Goal: Find specific page/section: Find specific page/section

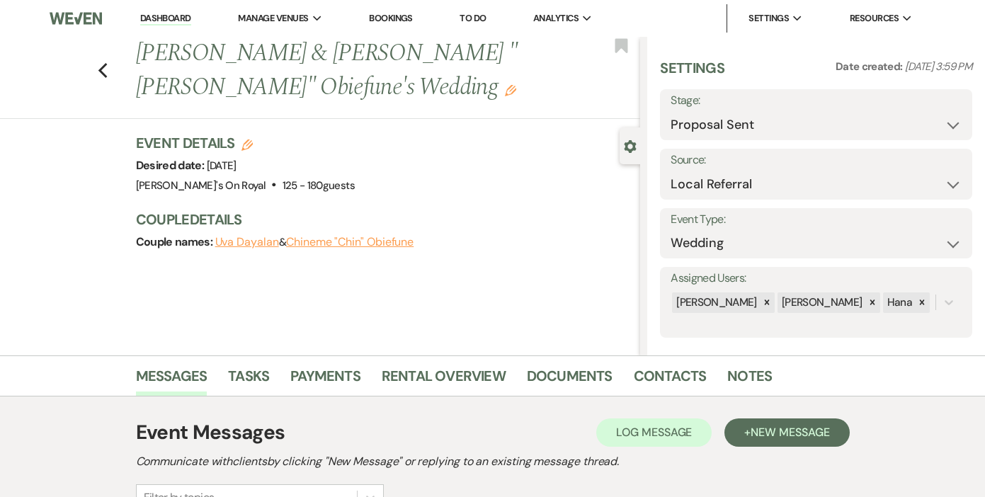
select select "6"
select select "20"
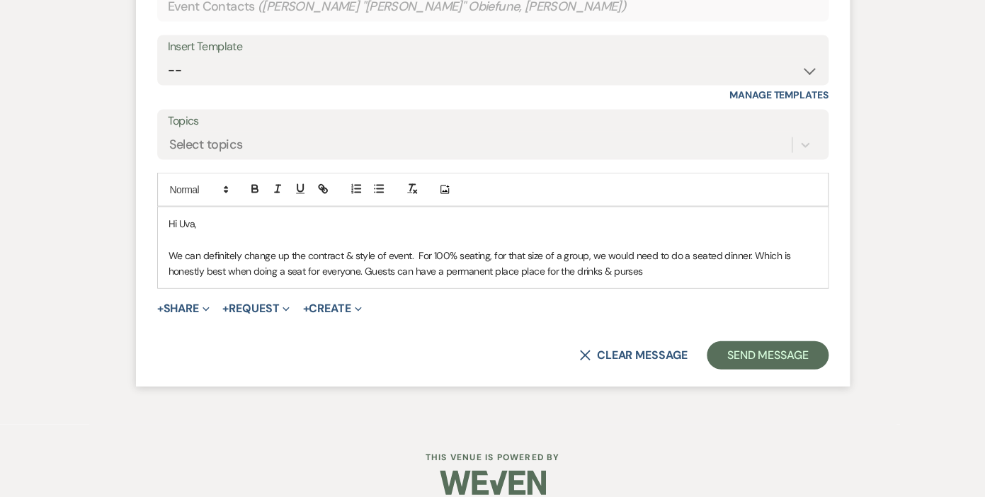
scroll to position [3001, 0]
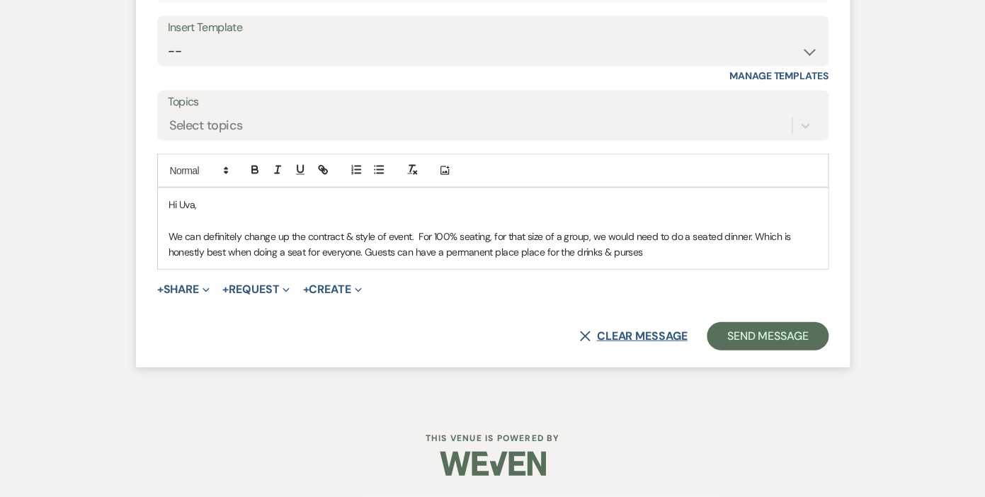
click at [636, 331] on button "X Clear message" at bounding box center [633, 336] width 108 height 11
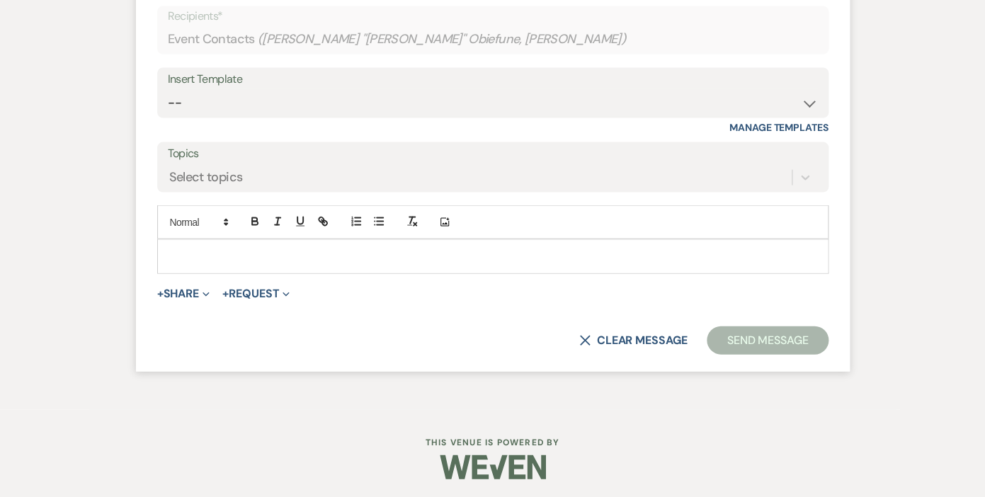
scroll to position [2953, 0]
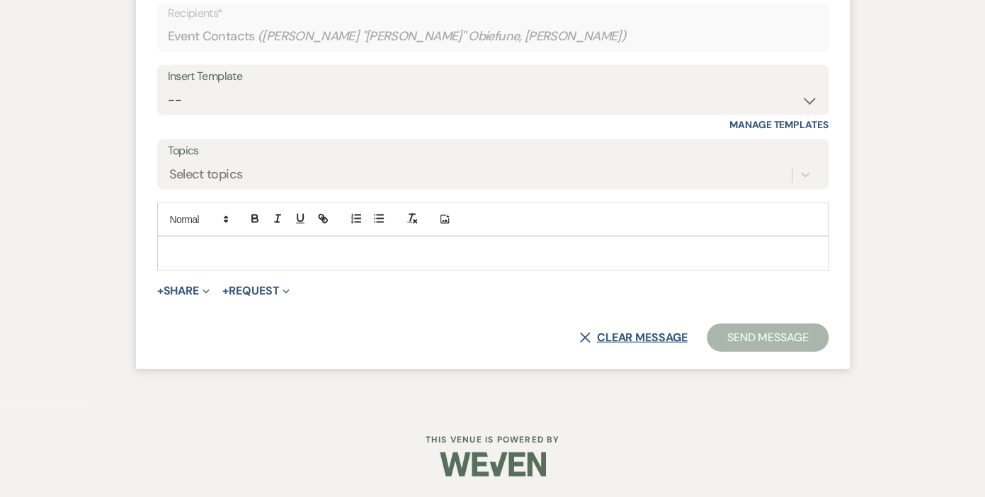
click at [642, 335] on button "X Clear message" at bounding box center [633, 336] width 108 height 11
click at [642, 334] on button "X Clear message" at bounding box center [633, 336] width 108 height 11
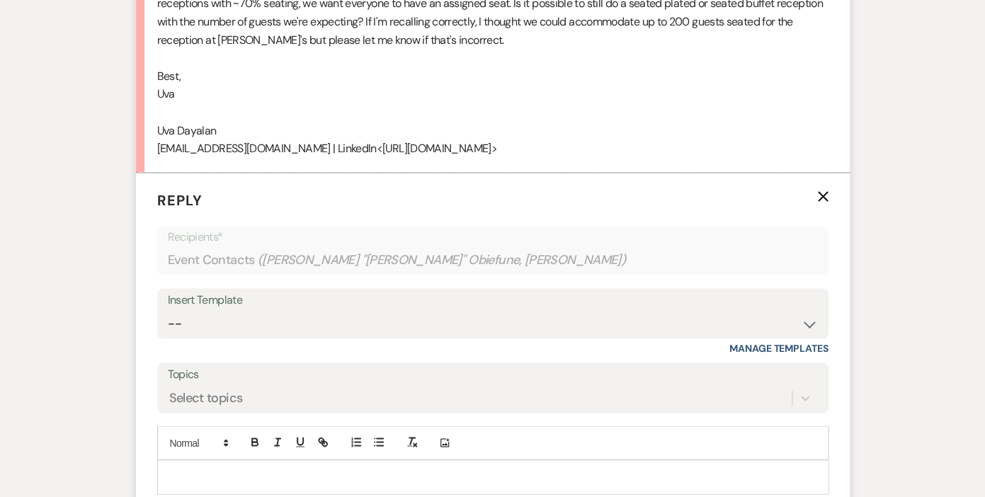
scroll to position [2709, 0]
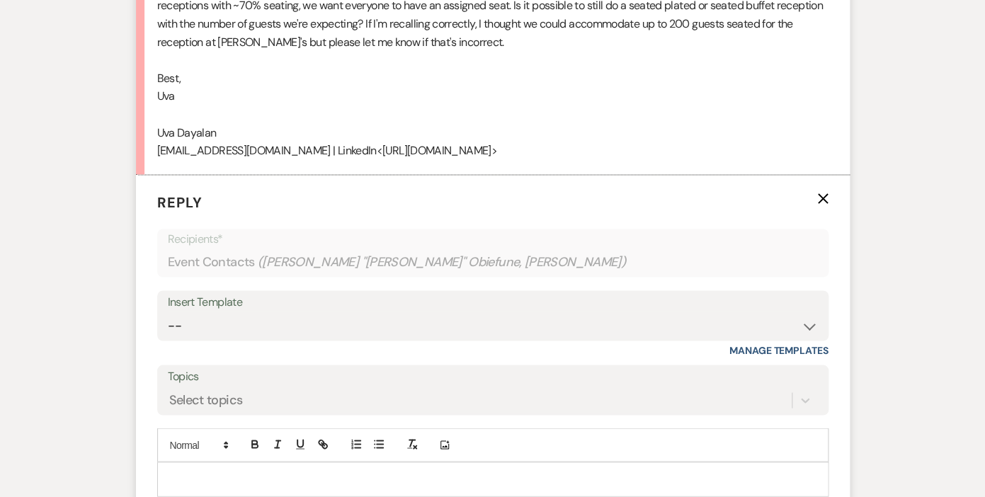
click at [824, 204] on icon "X" at bounding box center [822, 198] width 11 height 11
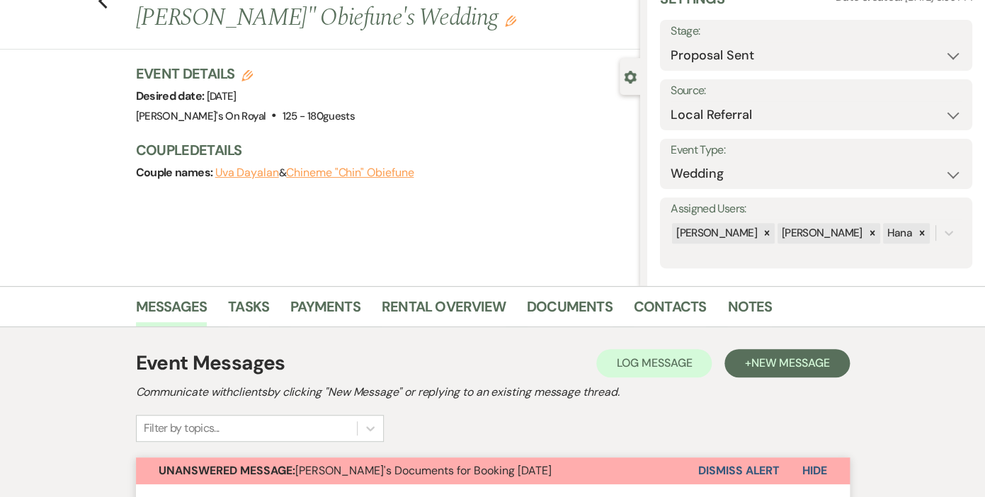
scroll to position [0, 0]
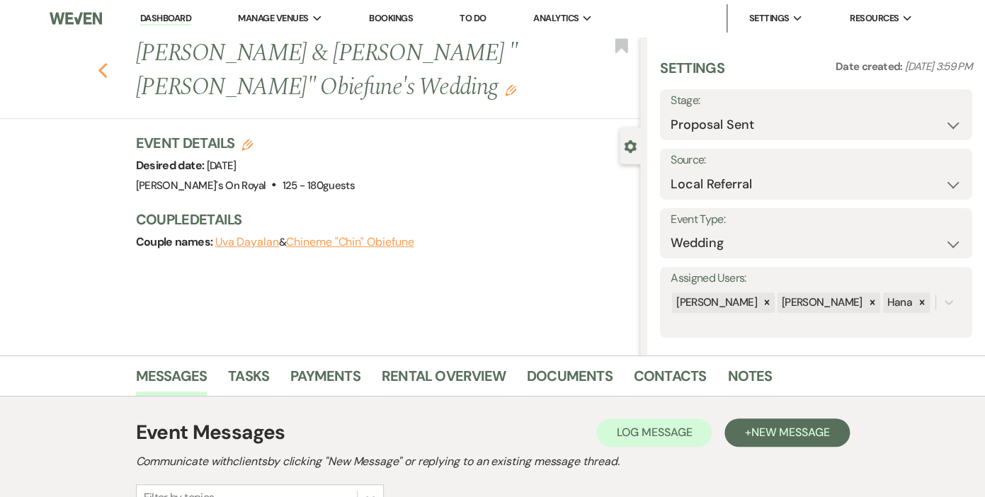
click at [100, 69] on icon "Previous" at bounding box center [103, 70] width 11 height 17
select select "6"
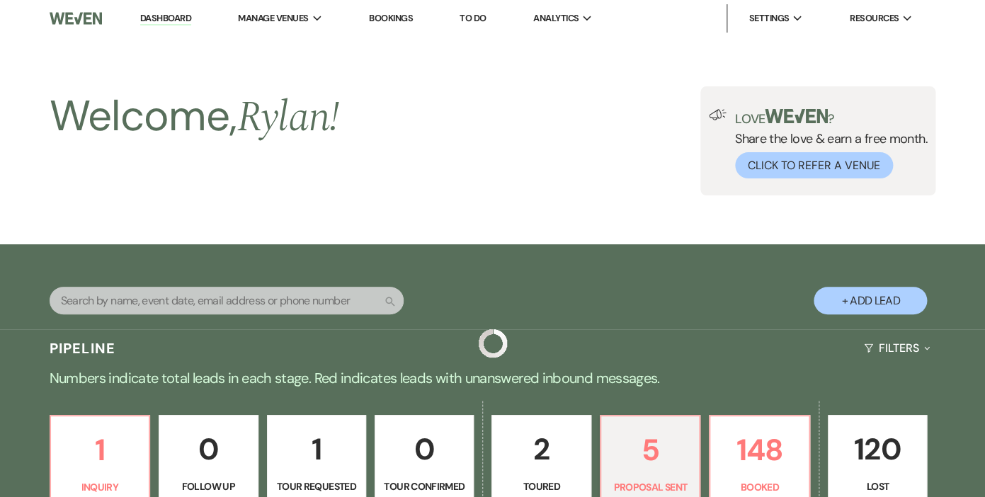
scroll to position [220, 0]
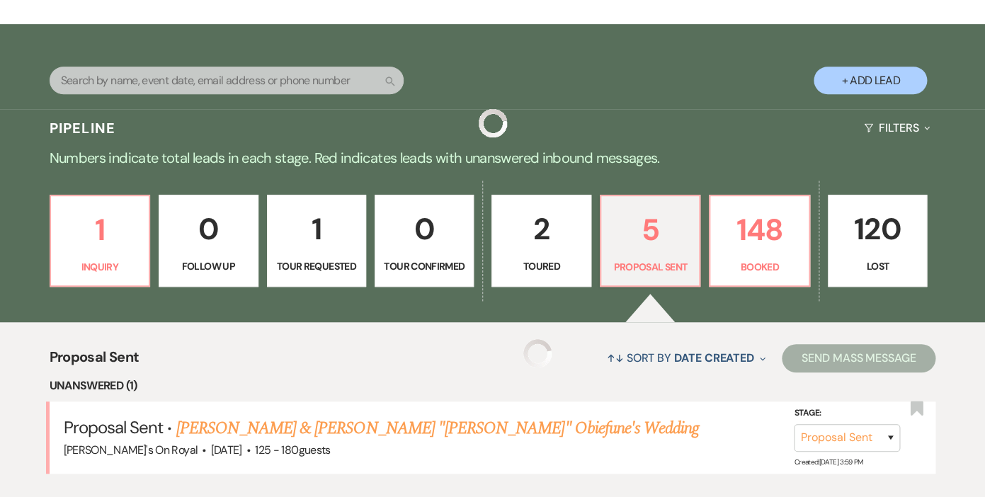
select select "6"
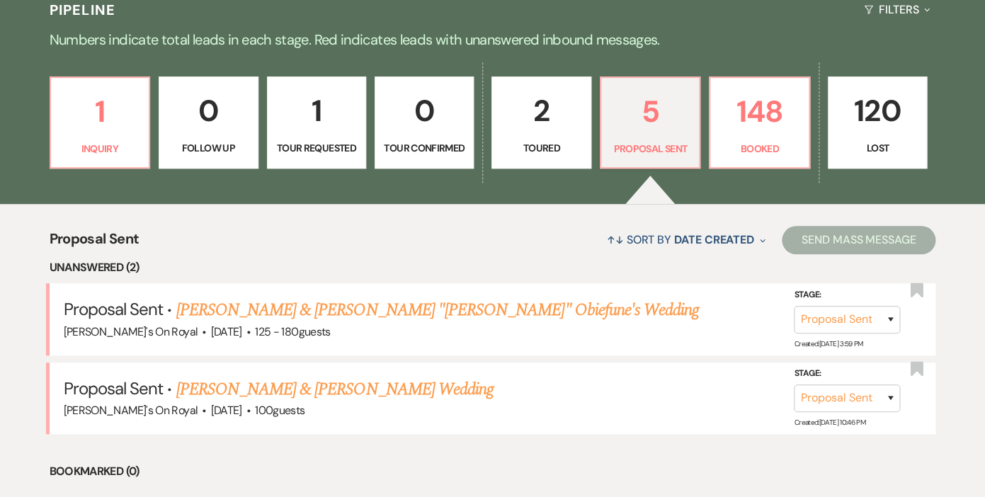
scroll to position [338, 0]
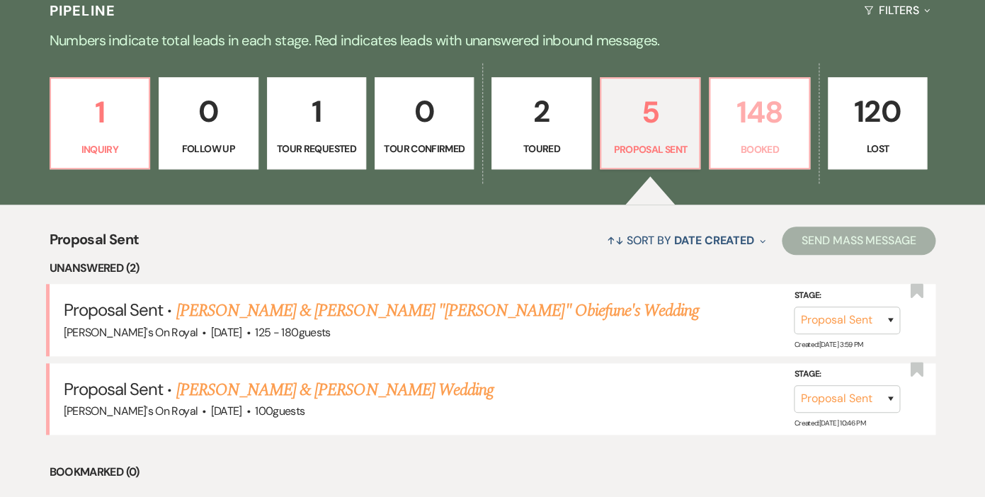
click at [728, 127] on p "148" at bounding box center [759, 111] width 81 height 47
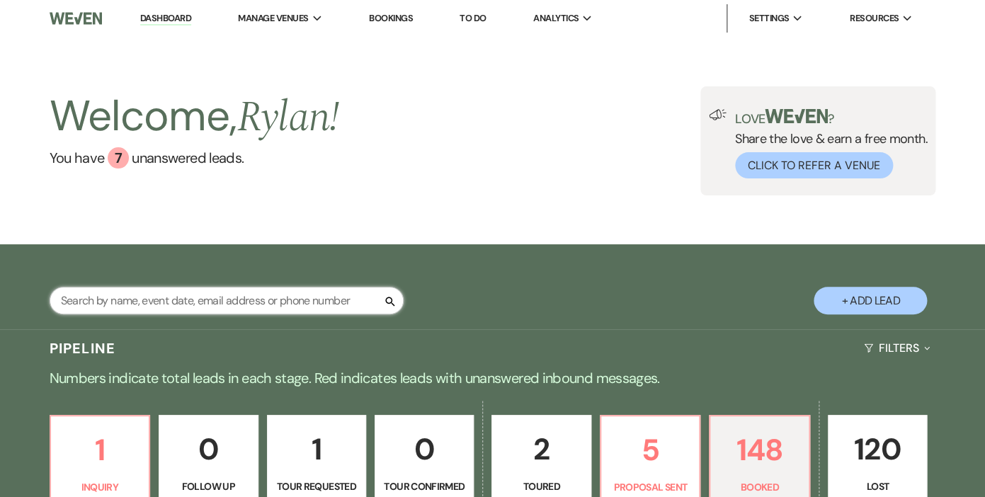
click at [311, 302] on input "text" at bounding box center [227, 301] width 354 height 28
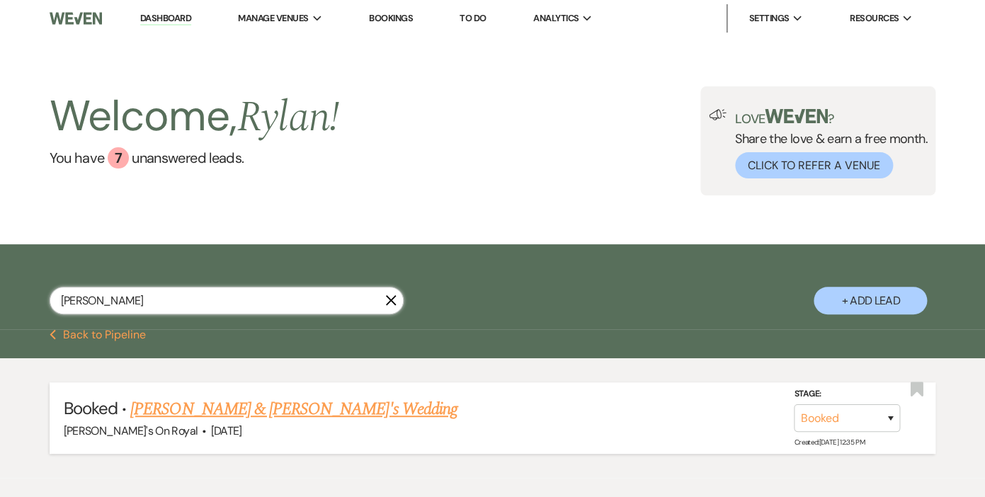
type input "maes"
click at [245, 410] on link "Gabriella Maes & John Darensbourg Jr.'s Wedding" at bounding box center [293, 408] width 327 height 25
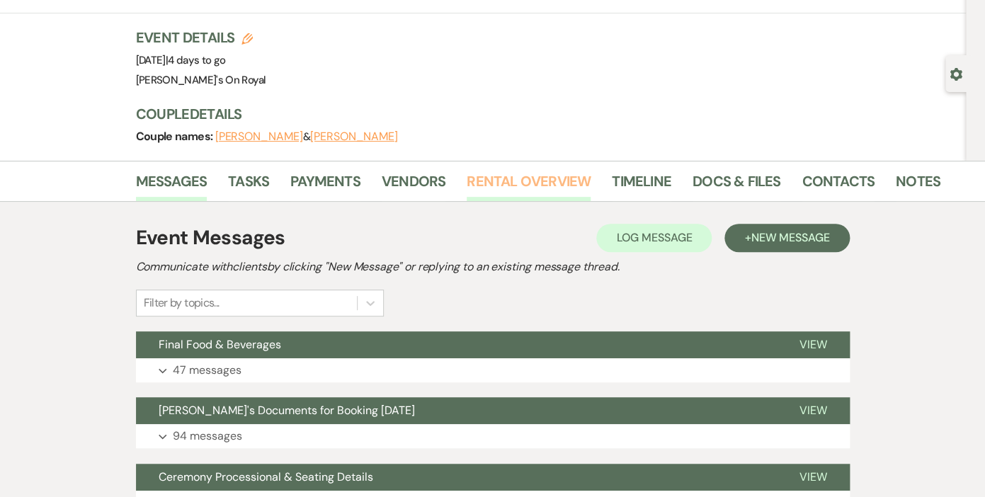
scroll to position [153, 0]
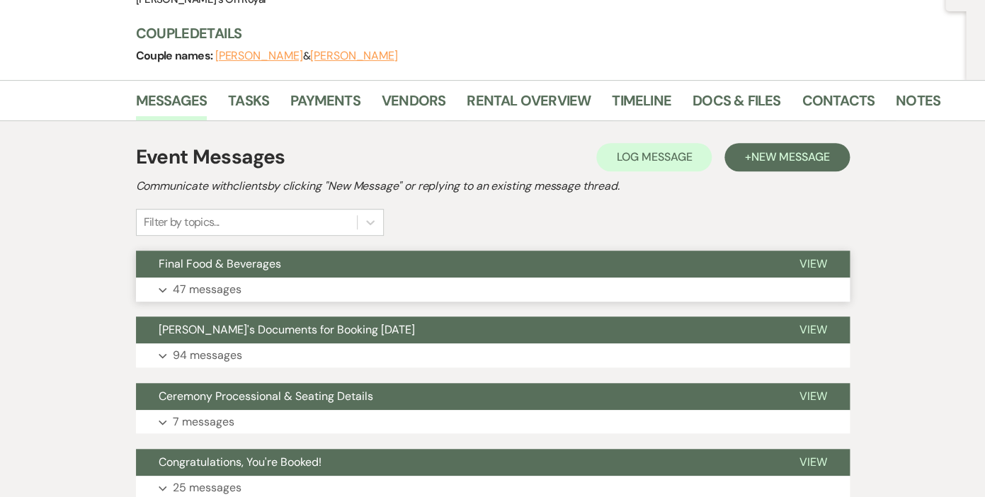
click at [202, 277] on button "Final Food & Beverages" at bounding box center [456, 264] width 641 height 27
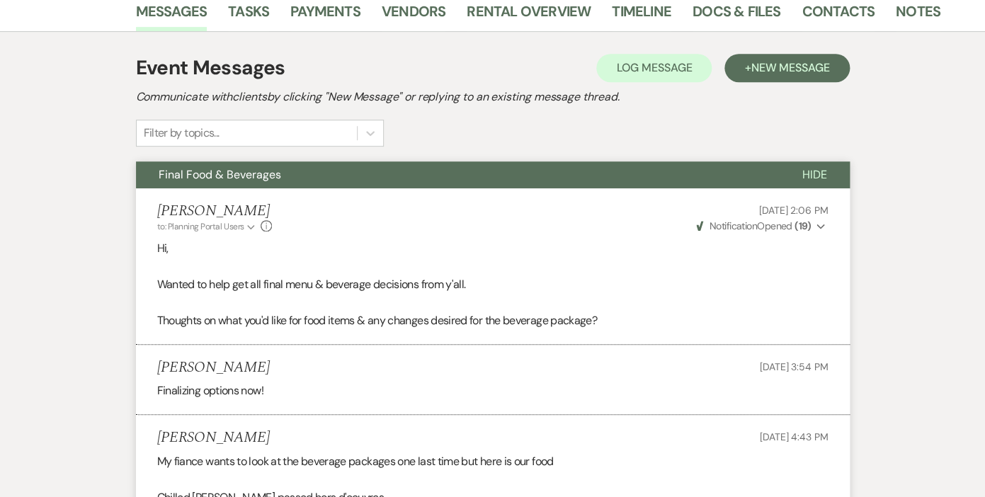
scroll to position [0, 0]
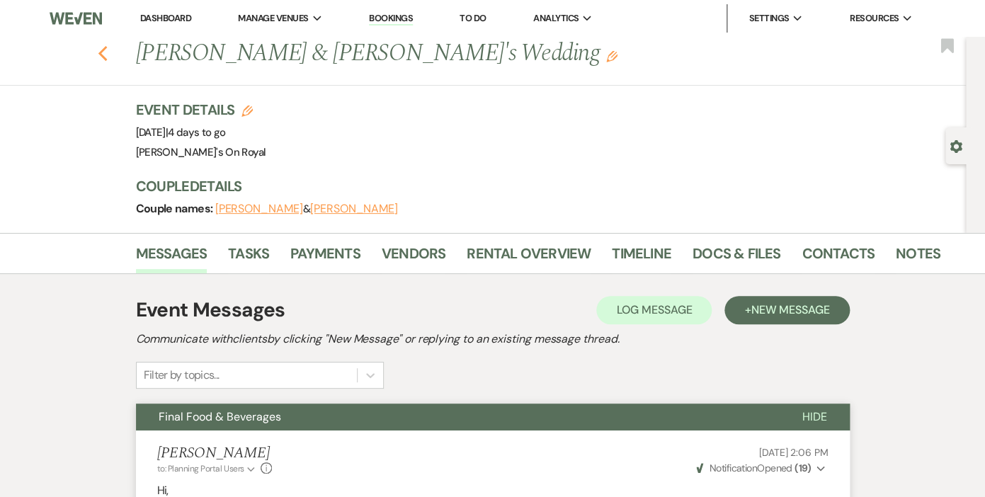
click at [103, 52] on use "button" at bounding box center [102, 54] width 9 height 16
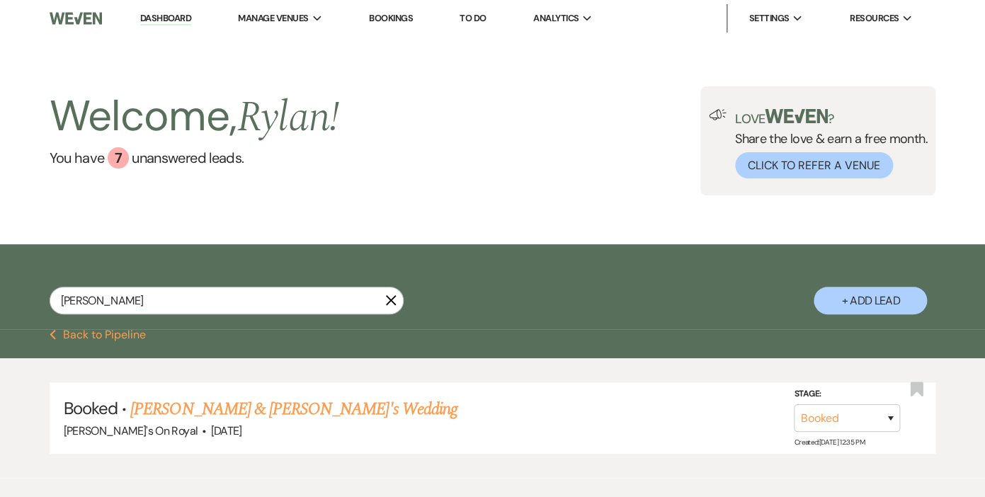
click at [391, 302] on use "button" at bounding box center [390, 300] width 11 height 11
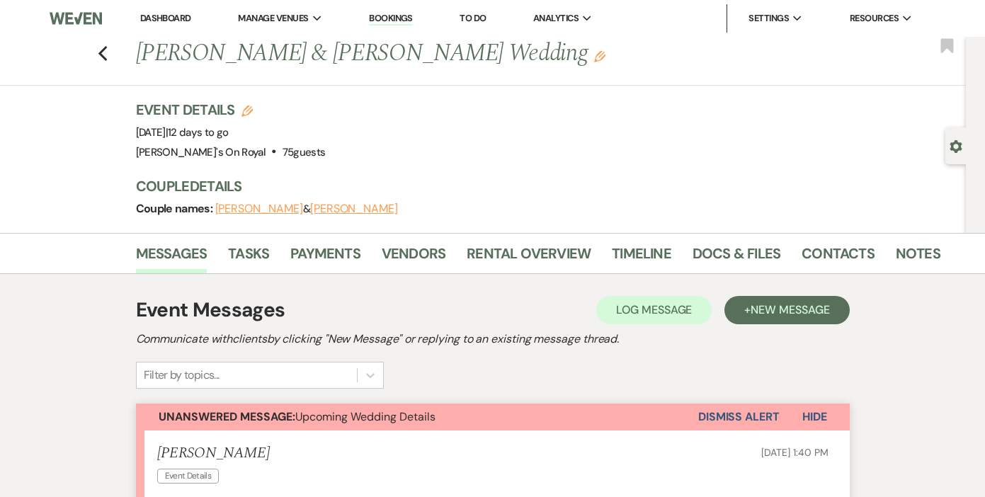
scroll to position [247, 0]
